Goal: Task Accomplishment & Management: Manage account settings

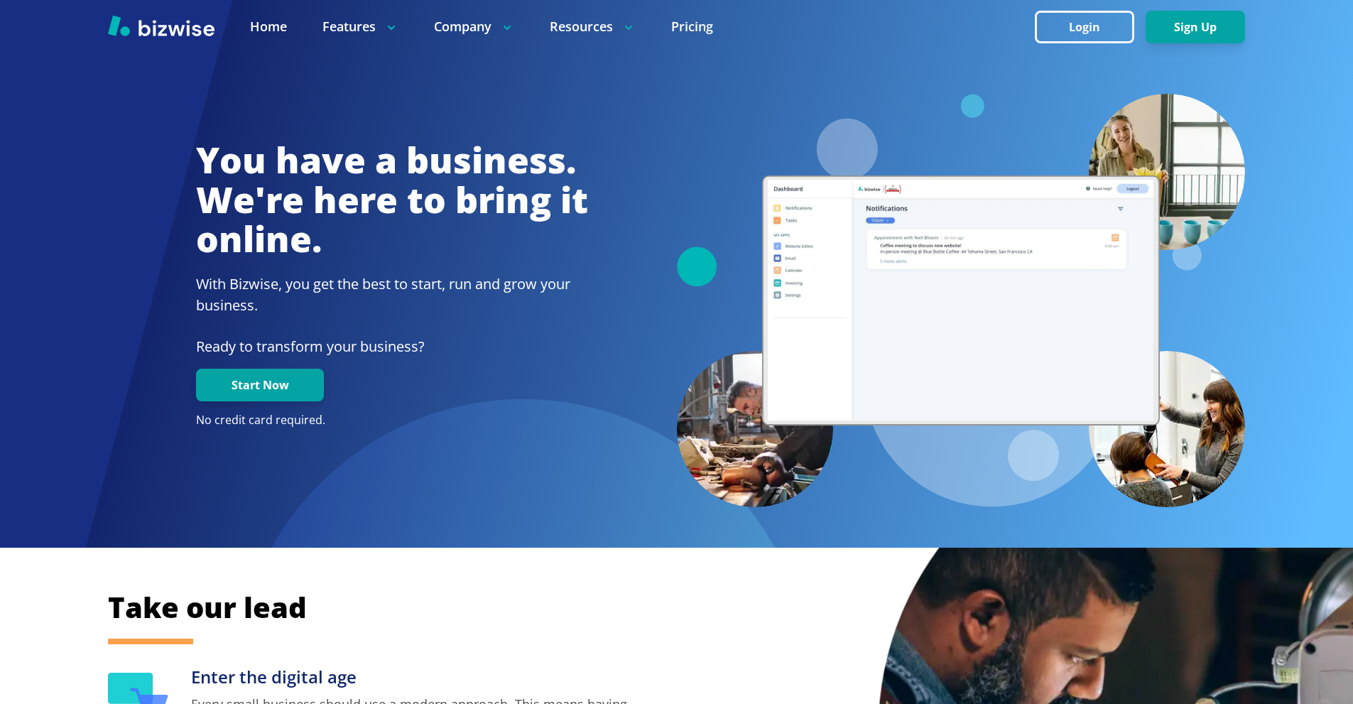
click at [1072, 4] on div at bounding box center [676, 26] width 1353 height 53
click at [1072, 26] on button "Login" at bounding box center [1084, 27] width 99 height 33
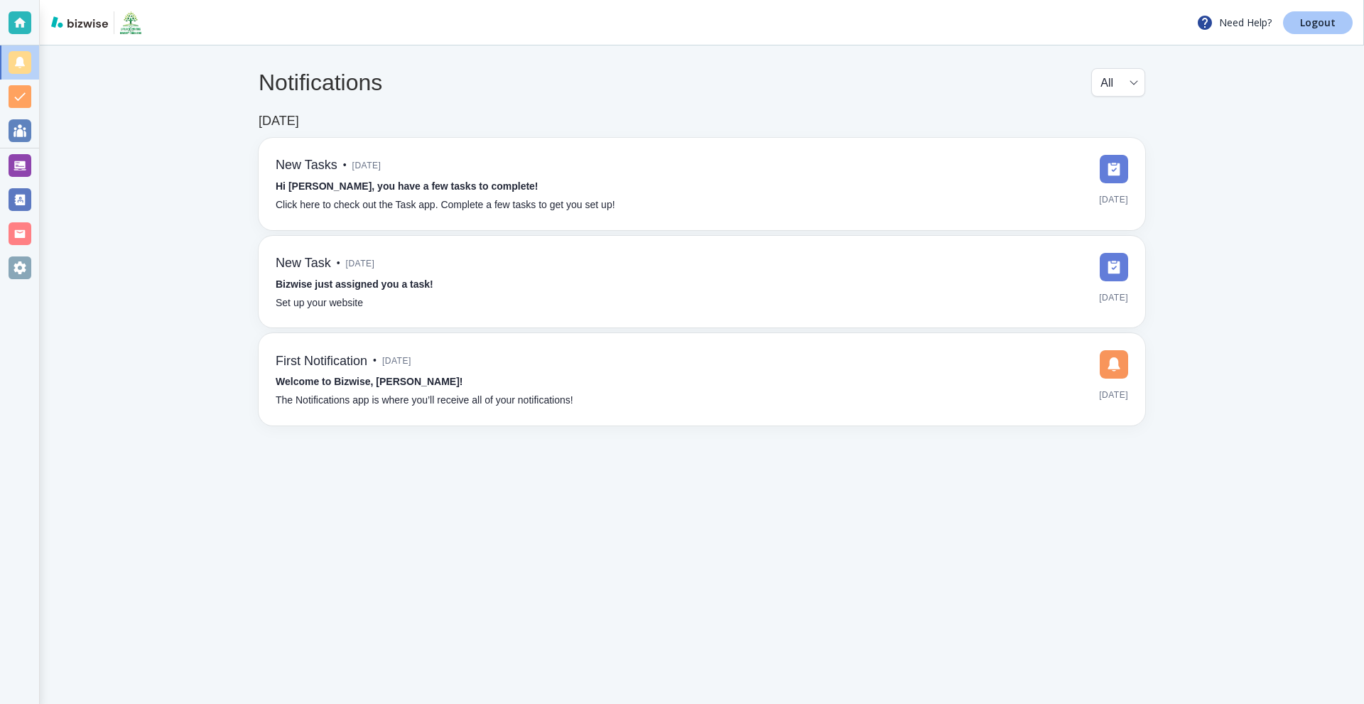
click at [1334, 21] on p "Logout" at bounding box center [1318, 23] width 36 height 10
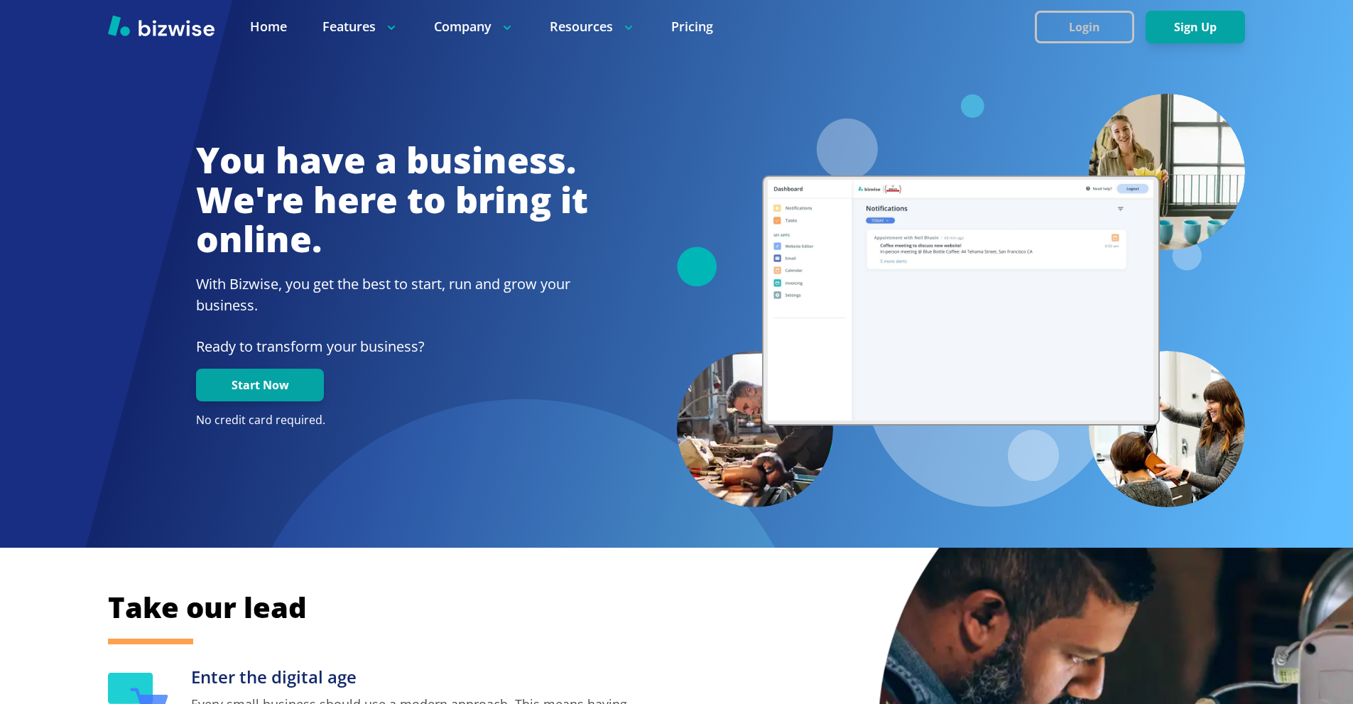
click at [1102, 28] on button "Login" at bounding box center [1084, 27] width 99 height 33
